Goal: Transaction & Acquisition: Purchase product/service

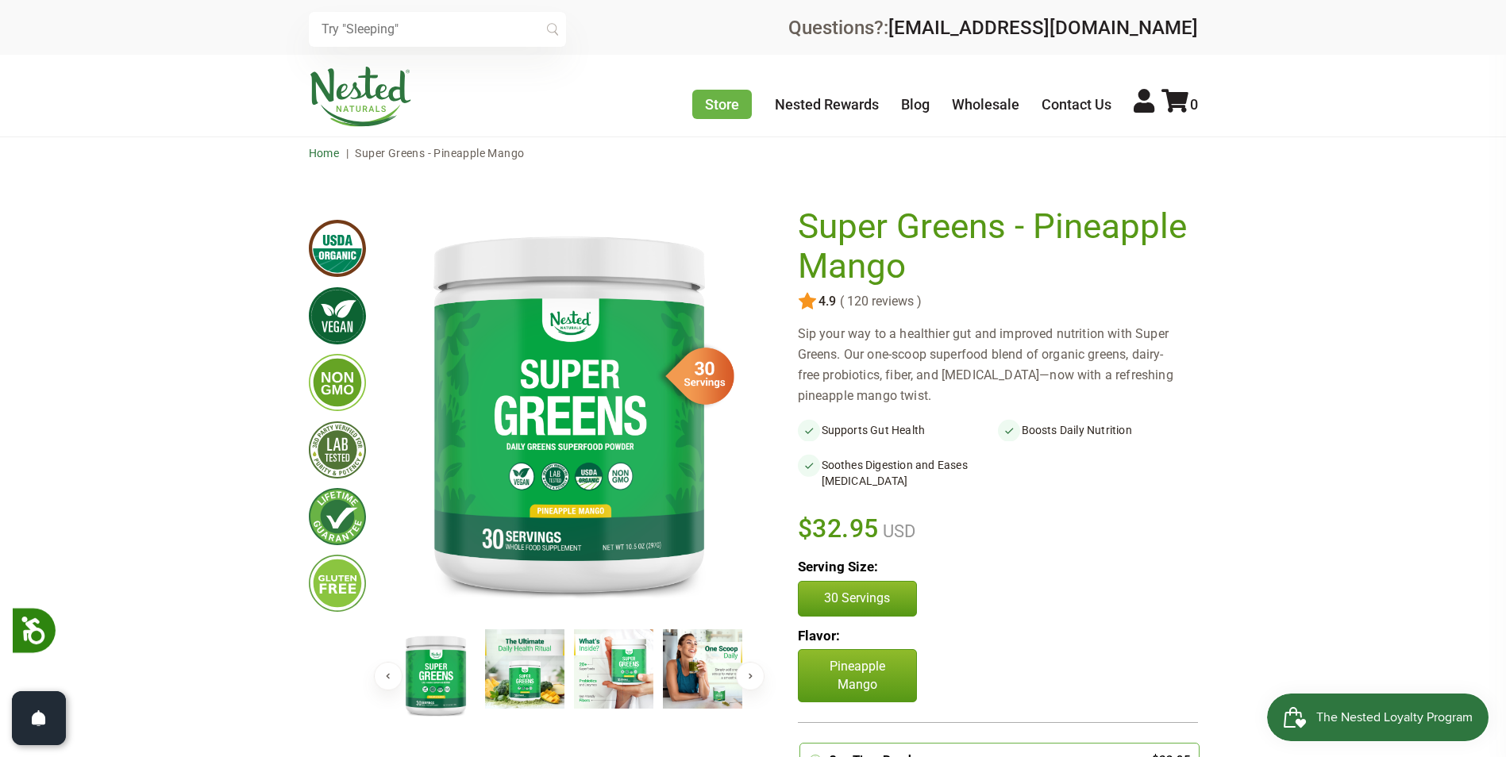
click at [334, 152] on link "Home" at bounding box center [324, 153] width 31 height 13
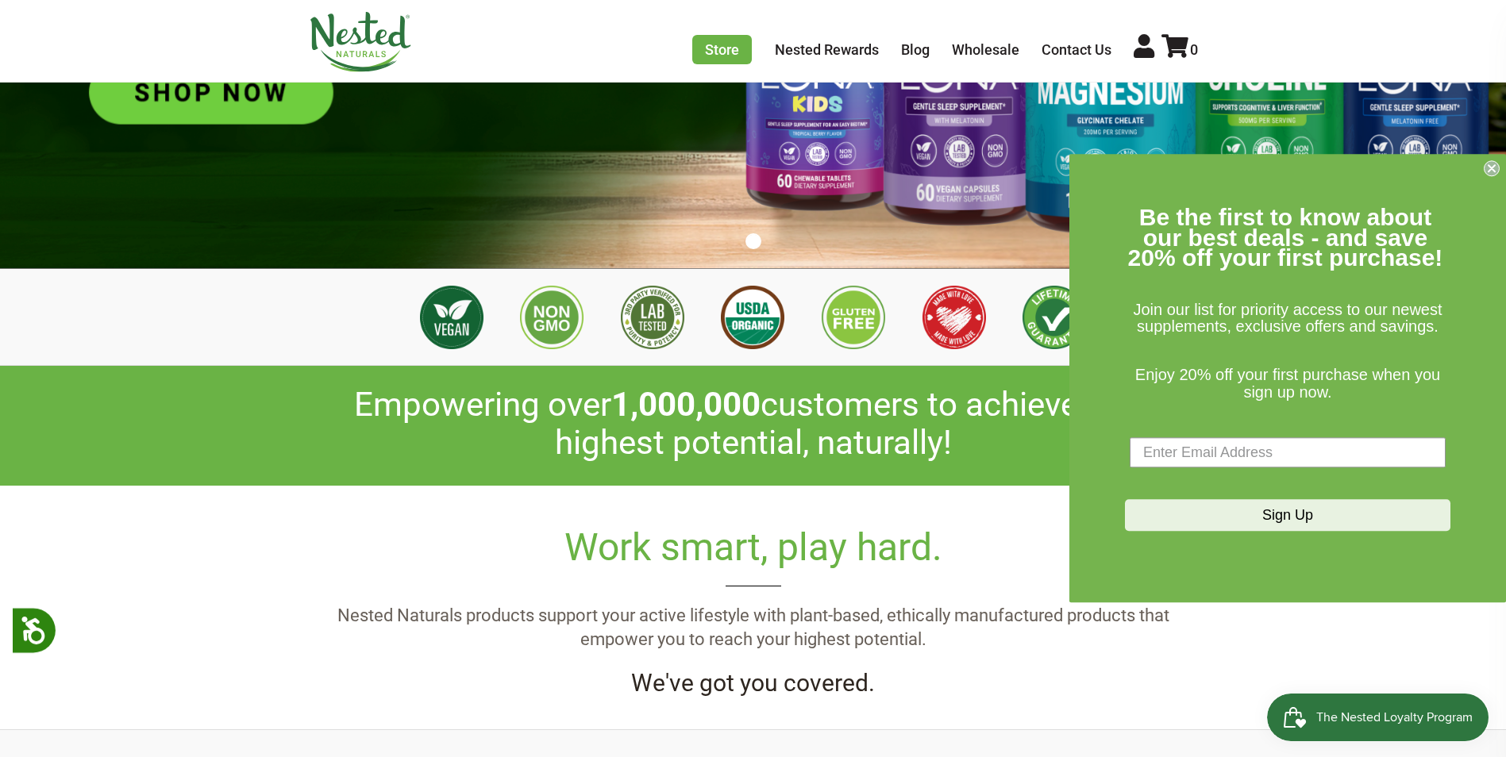
scroll to position [0, 4740]
click at [1489, 170] on icon "Close dialog" at bounding box center [1491, 168] width 16 height 16
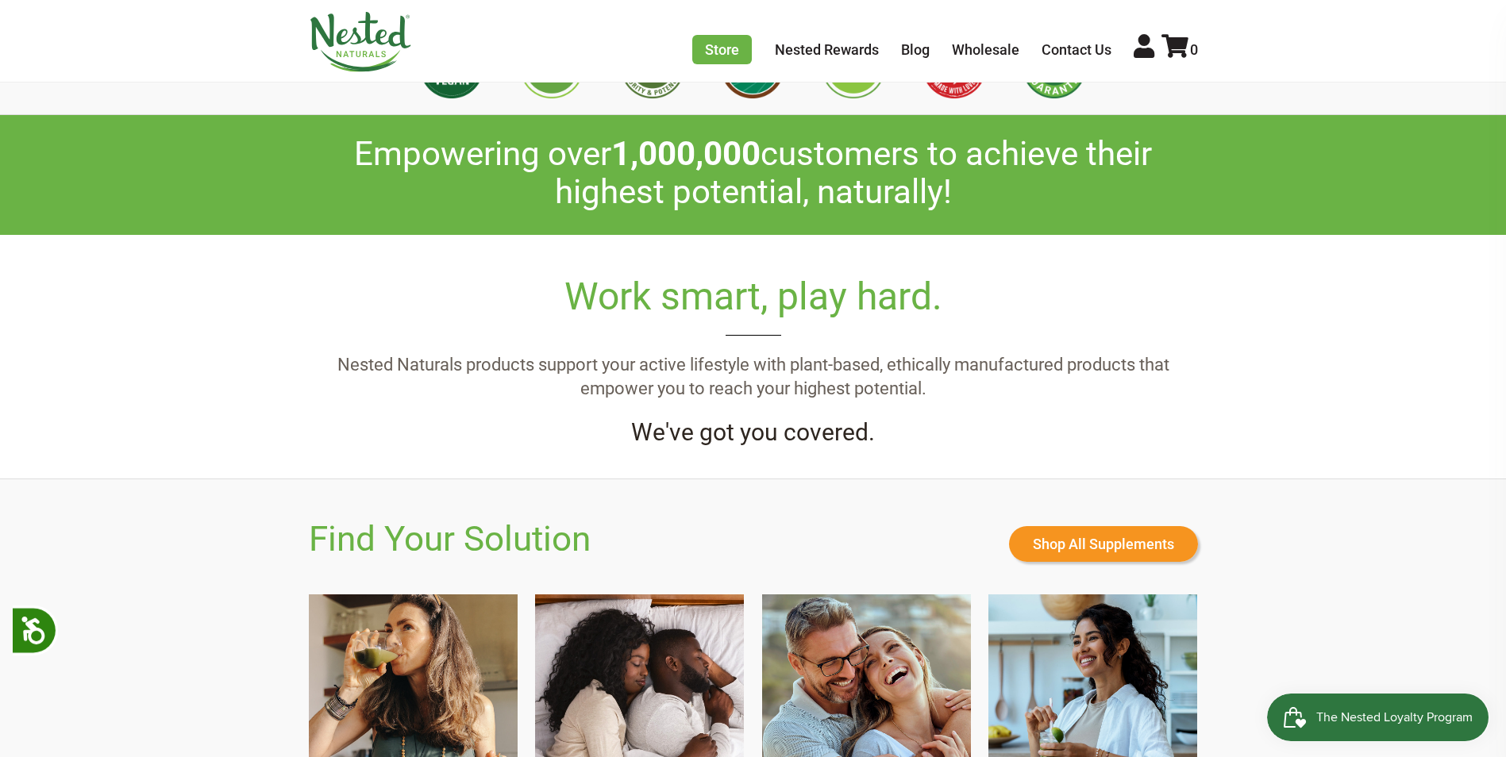
scroll to position [794, 0]
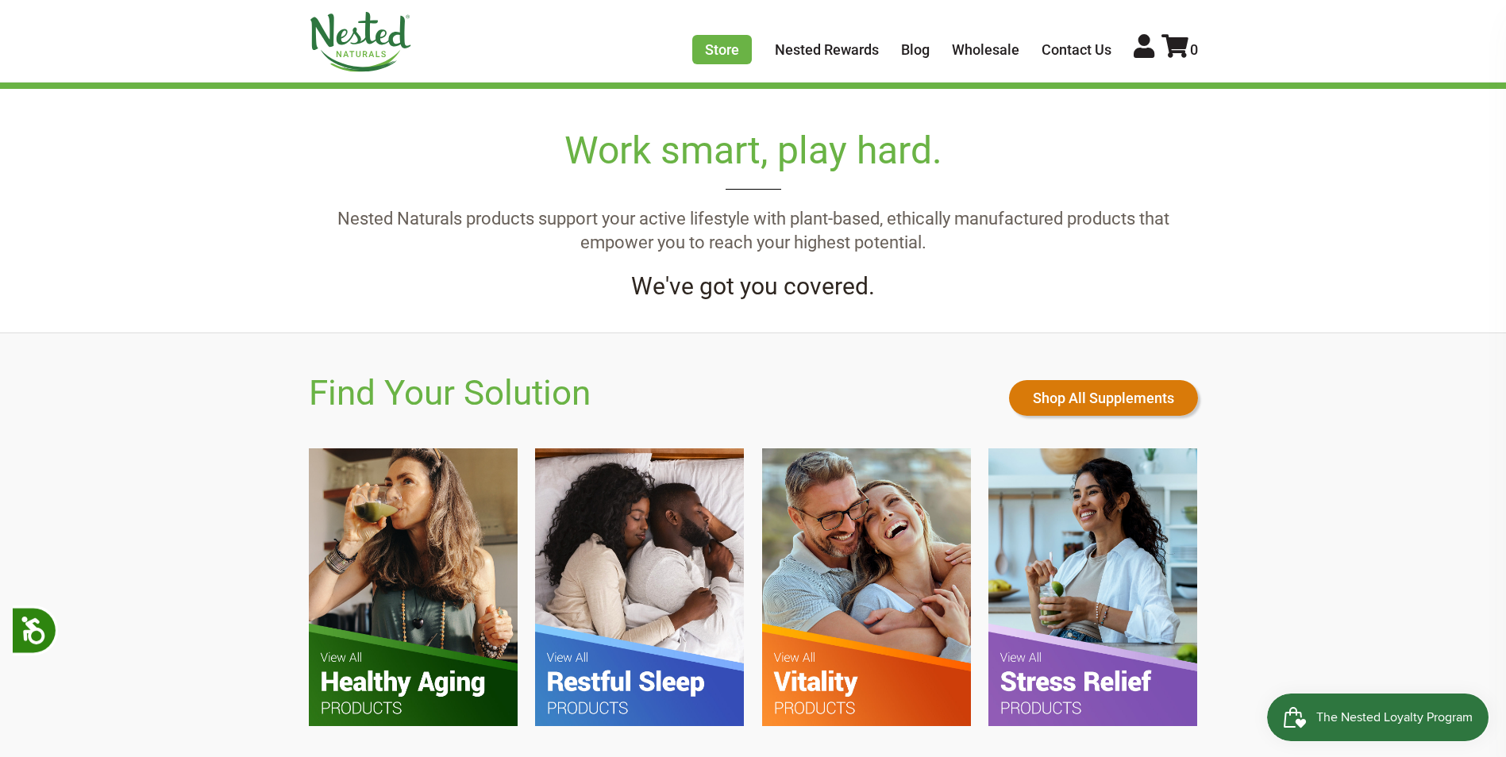
click at [1102, 399] on link "Shop All Supplements" at bounding box center [1103, 398] width 189 height 36
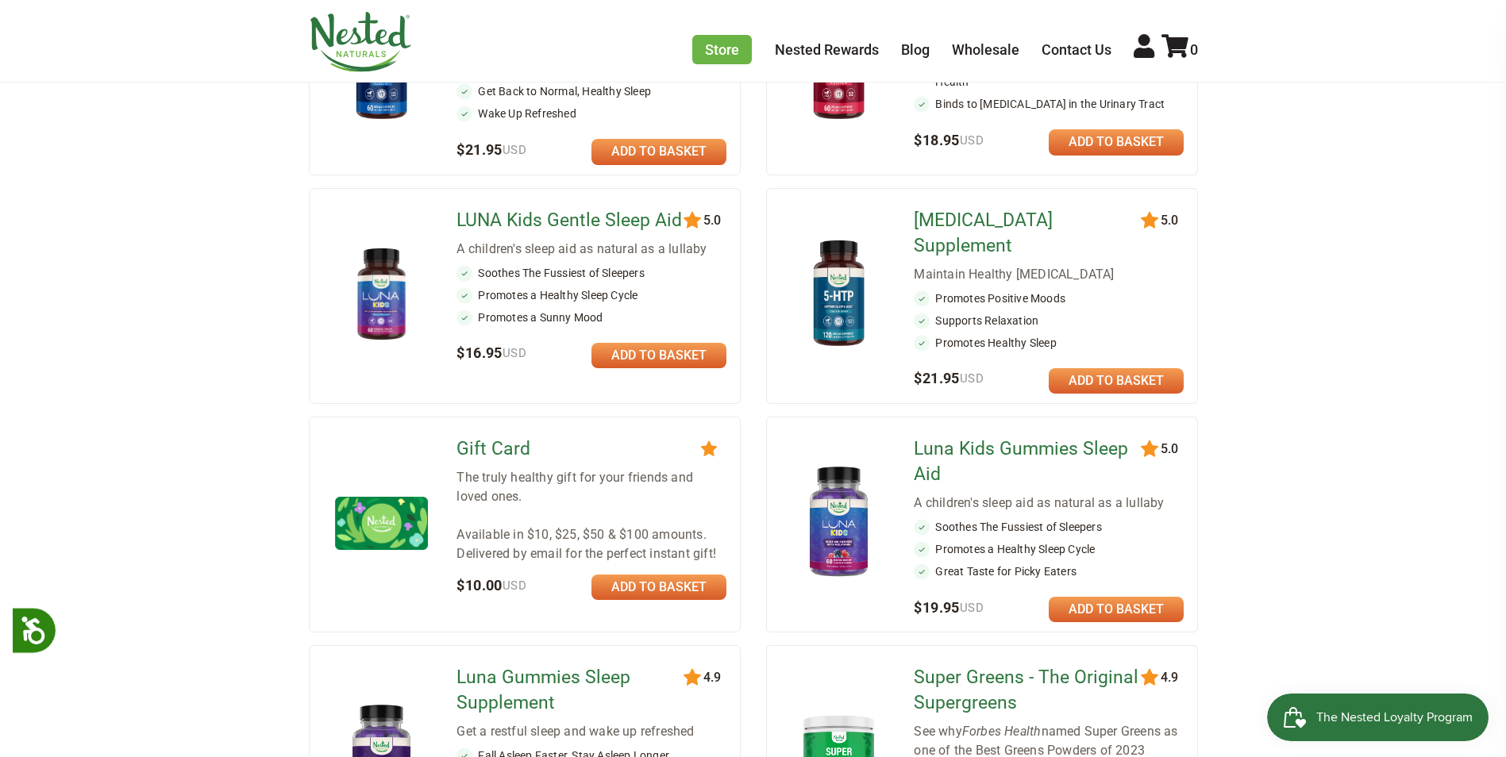
scroll to position [1190, 0]
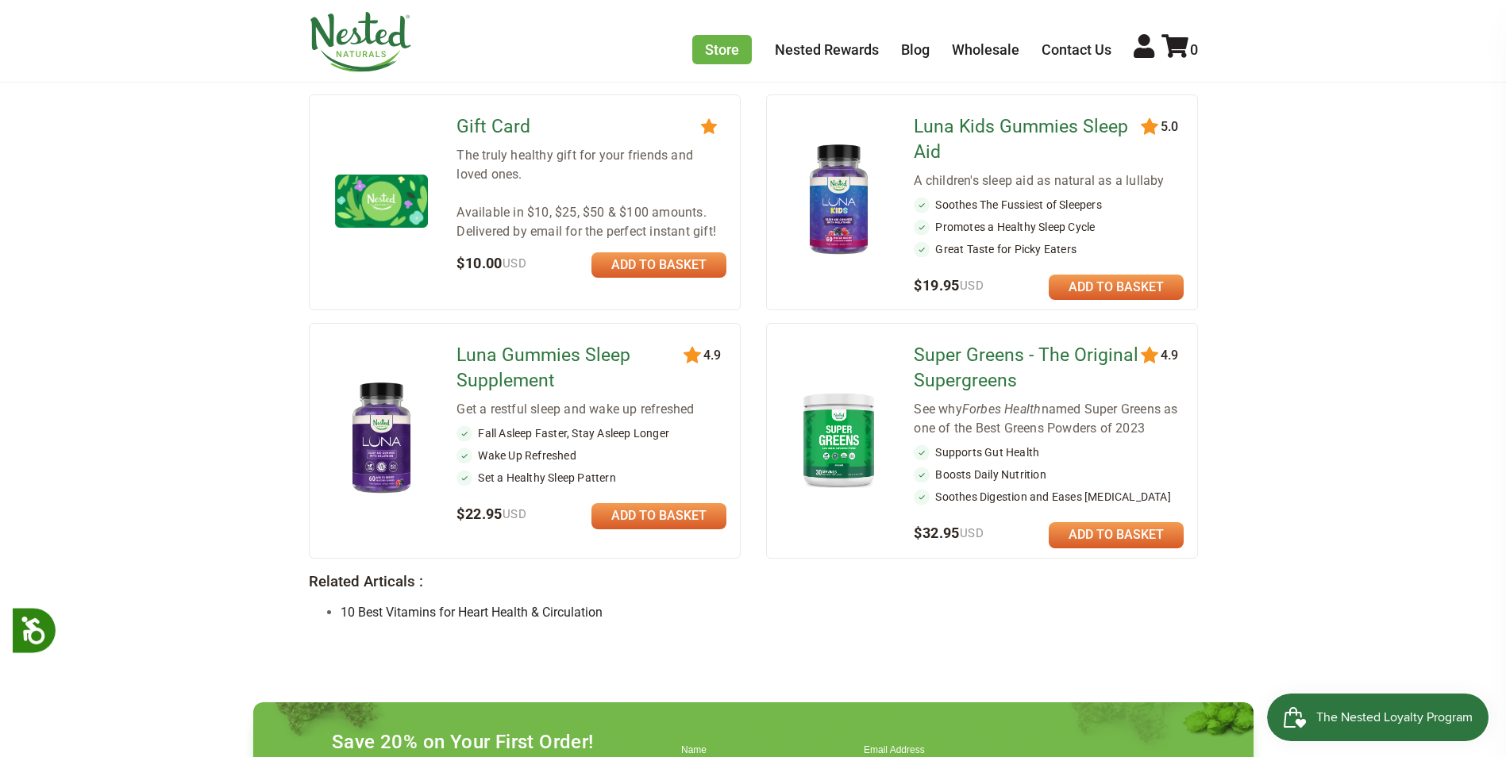
click at [1105, 343] on link "Super Greens - The Original Supergreens" at bounding box center [1027, 368] width 229 height 51
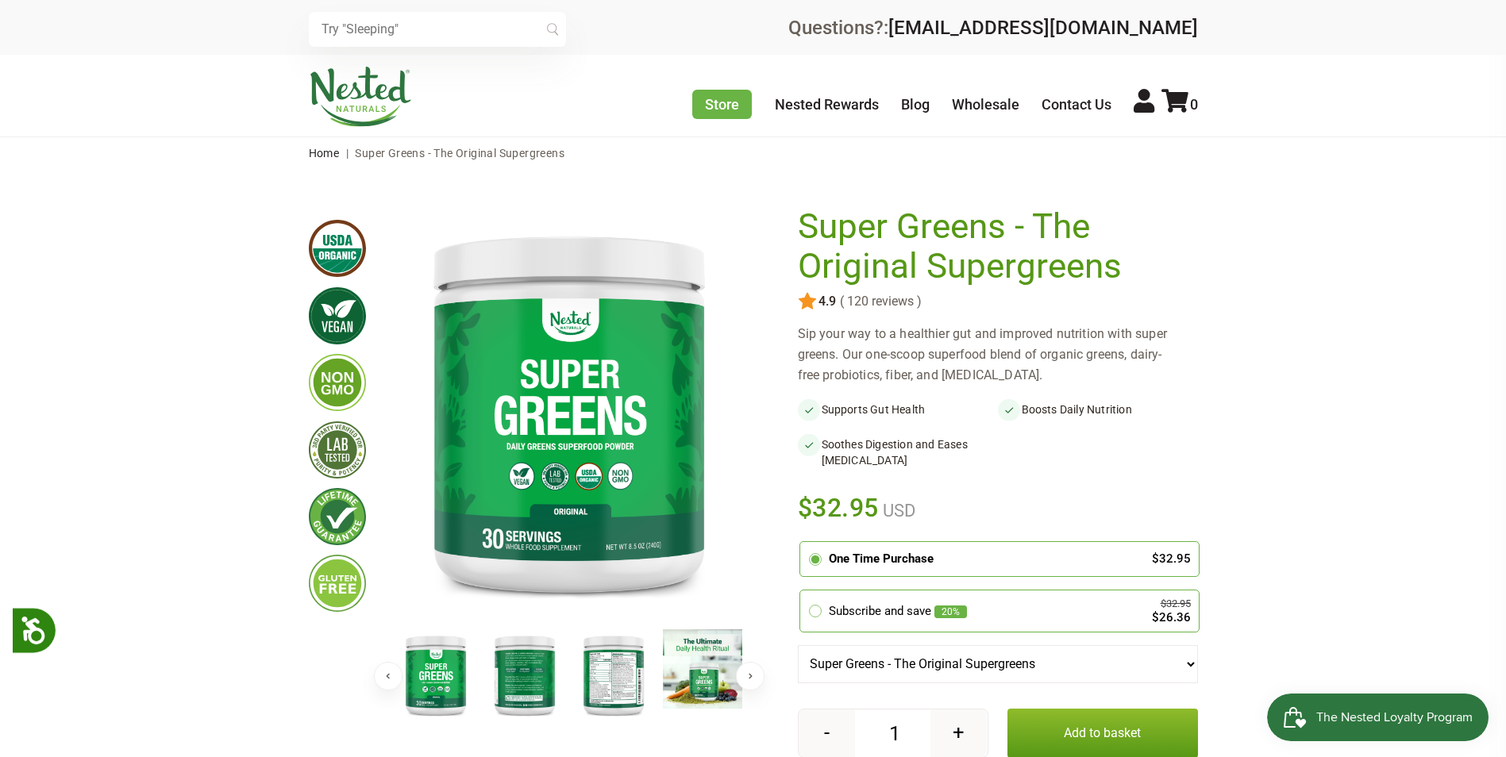
click at [629, 706] on img at bounding box center [613, 674] width 79 height 91
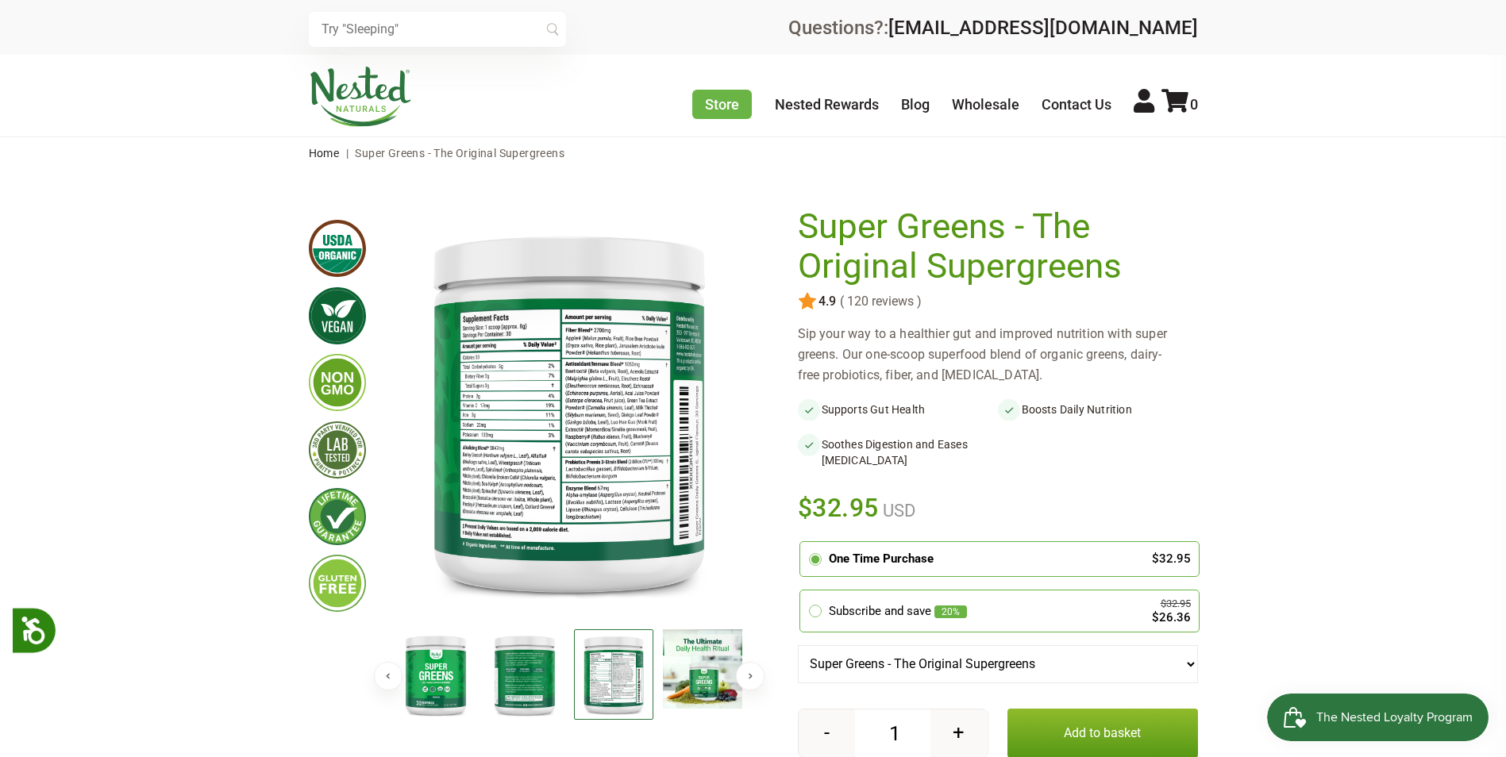
click at [619, 684] on img at bounding box center [613, 674] width 79 height 91
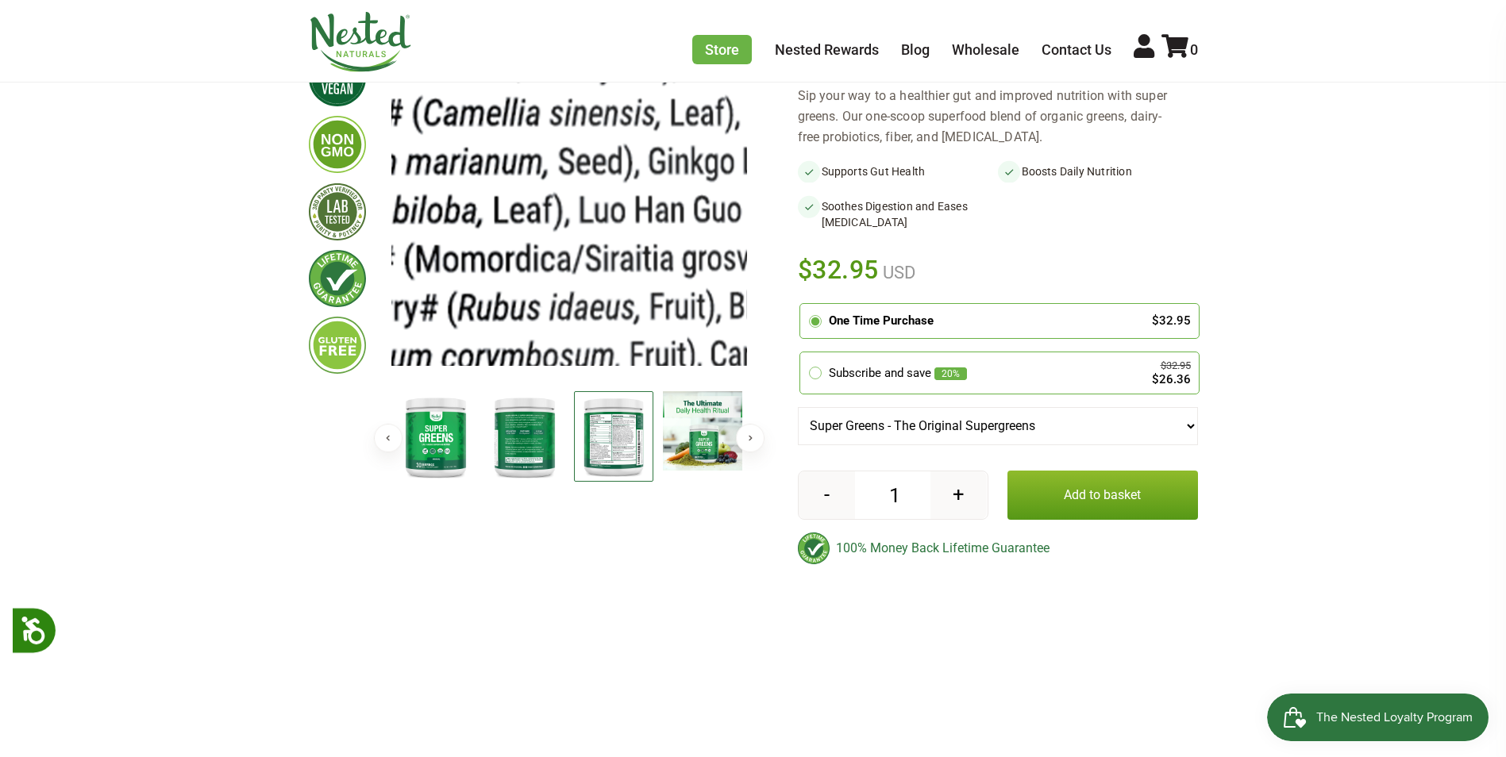
scroll to position [79, 0]
